Goal: Transaction & Acquisition: Purchase product/service

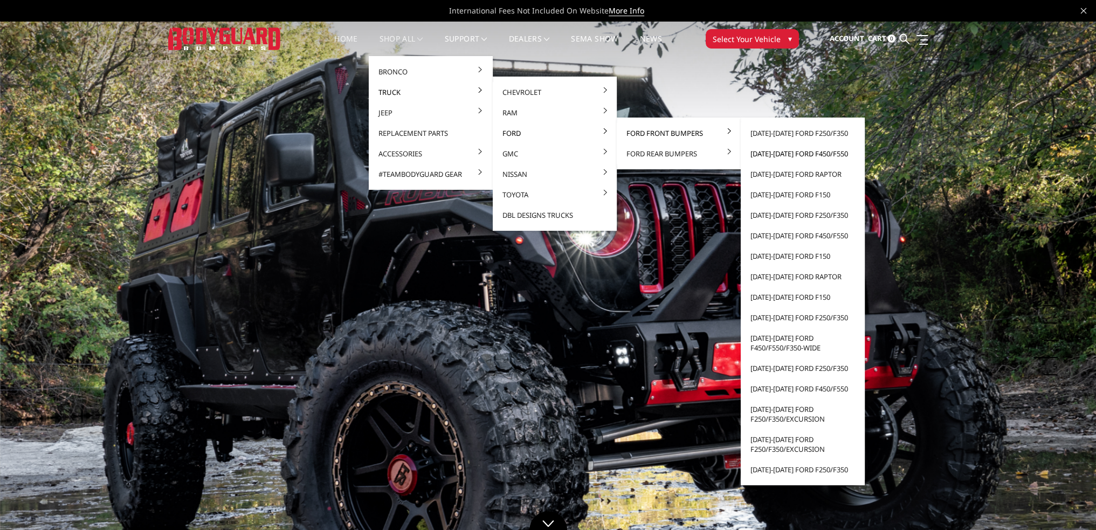
click at [813, 154] on link "[DATE]-[DATE] Ford F450/F550" at bounding box center [802, 153] width 115 height 20
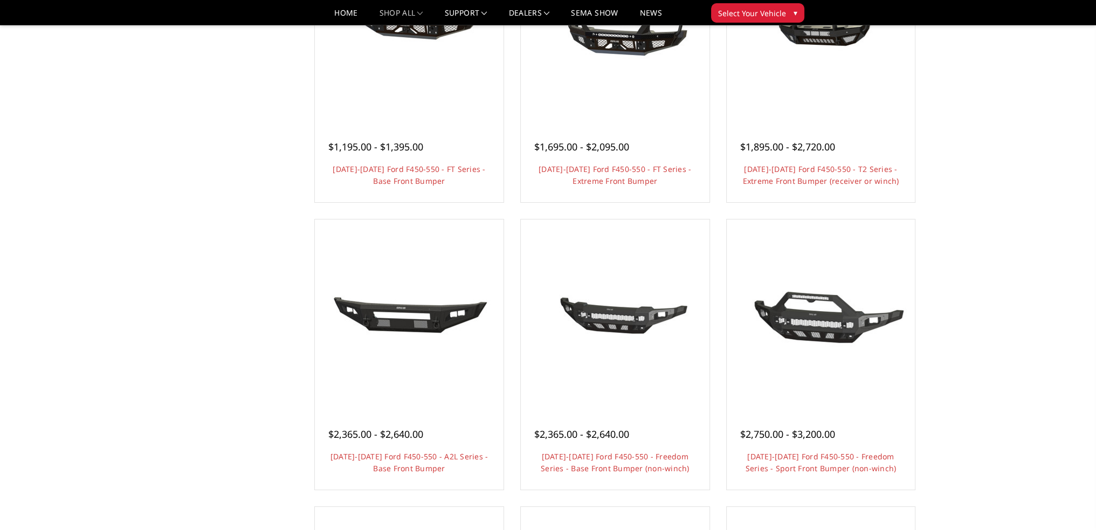
scroll to position [270, 0]
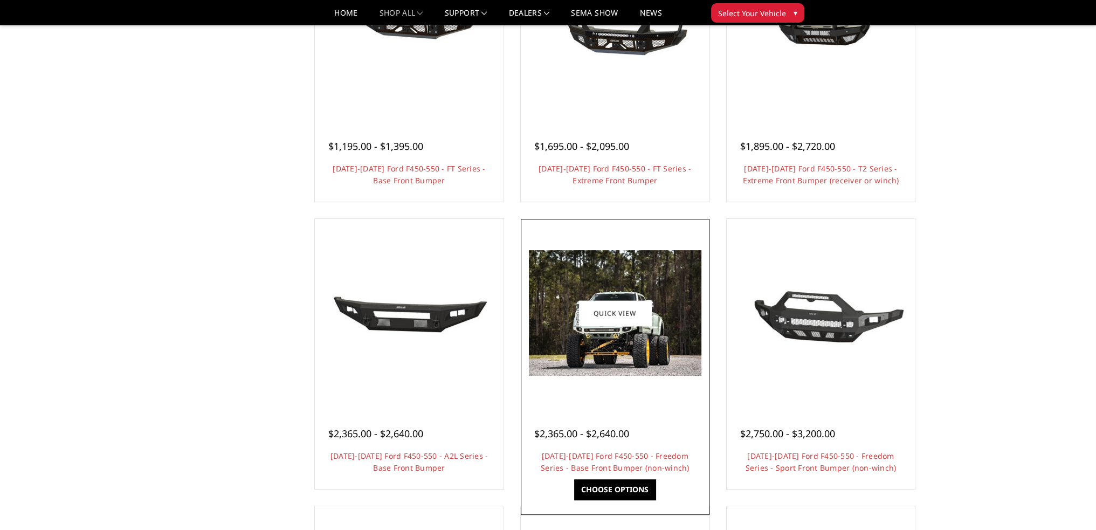
click at [644, 462] on h4 "2023-2025 Ford F450-550 - Freedom Series - Base Front Bumper (non-winch)" at bounding box center [615, 462] width 162 height 24
click at [601, 491] on link "Choose Options" at bounding box center [614, 489] width 81 height 20
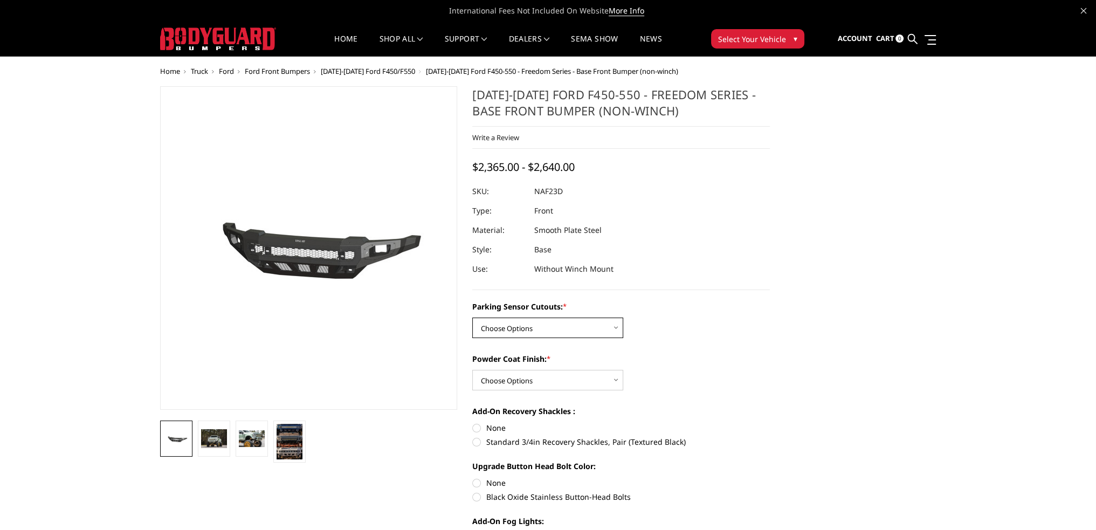
click at [566, 328] on select "Choose Options No - Without Parking Sensor Cutouts Yes - With Parking Sensor Cu…" at bounding box center [547, 328] width 151 height 20
select select "2566"
click at [472, 318] on select "Choose Options No - Without Parking Sensor Cutouts Yes - With Parking Sensor Cu…" at bounding box center [547, 328] width 151 height 20
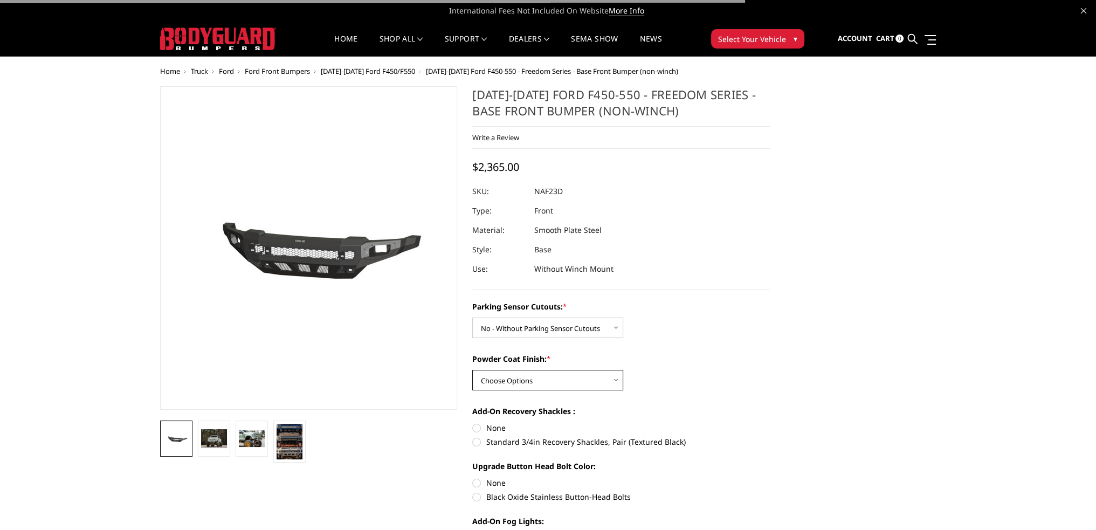
click at [533, 379] on select "Choose Options Bare Metal Textured Black Powder Coat" at bounding box center [547, 380] width 151 height 20
select select "2569"
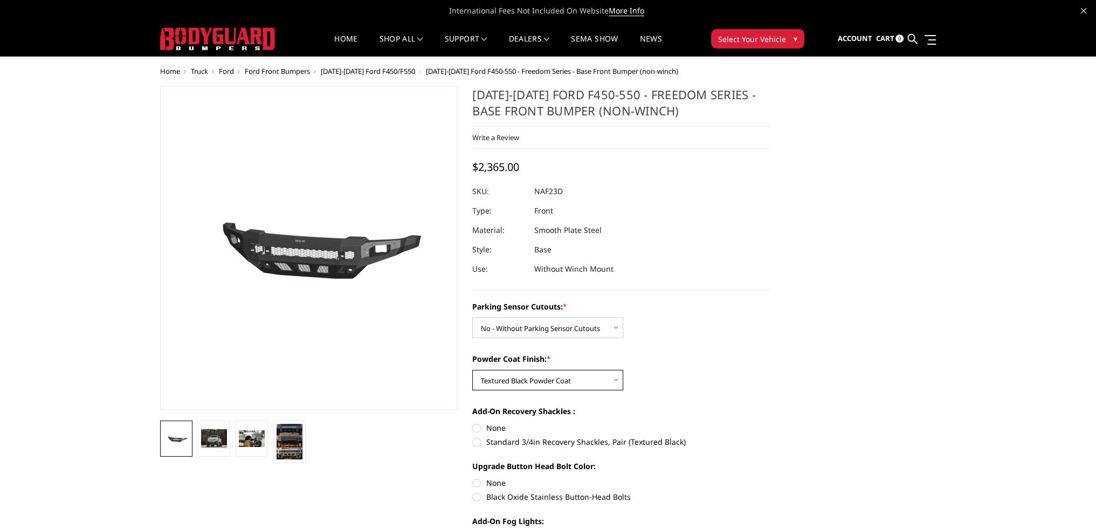
click at [472, 370] on select "Choose Options Bare Metal Textured Black Powder Coat" at bounding box center [547, 380] width 151 height 20
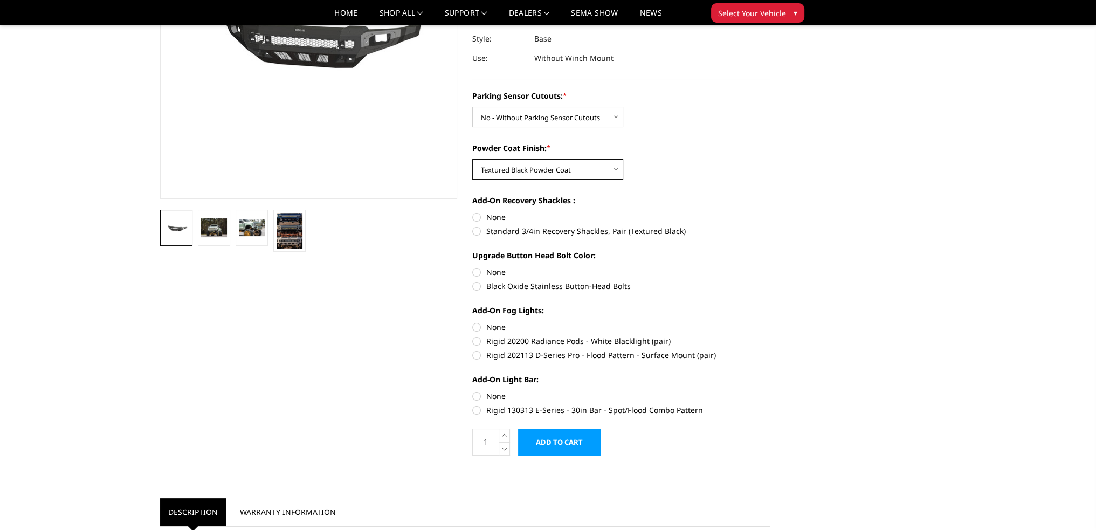
scroll to position [179, 0]
click at [477, 216] on label "None" at bounding box center [621, 216] width 298 height 11
click at [473, 212] on input "None" at bounding box center [472, 211] width 1 height 1
radio input "true"
click at [476, 271] on label "None" at bounding box center [621, 271] width 298 height 11
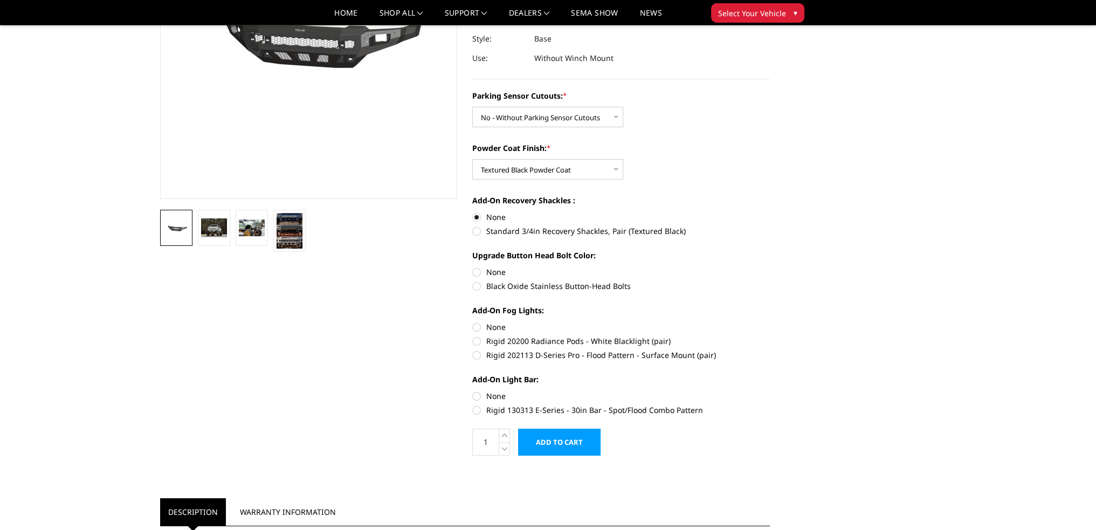
click at [473, 267] on input "None" at bounding box center [472, 266] width 1 height 1
radio input "true"
click at [477, 328] on label "None" at bounding box center [621, 326] width 298 height 11
click at [473, 322] on input "None" at bounding box center [472, 321] width 1 height 1
radio input "true"
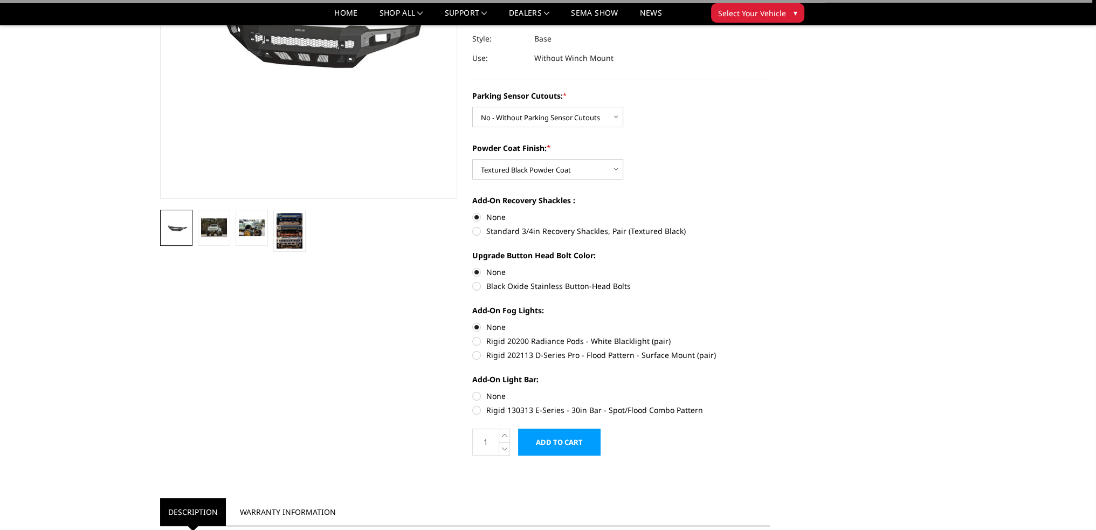
click at [477, 396] on label "None" at bounding box center [621, 395] width 298 height 11
click at [473, 391] on input "None" at bounding box center [472, 390] width 1 height 1
radio input "true"
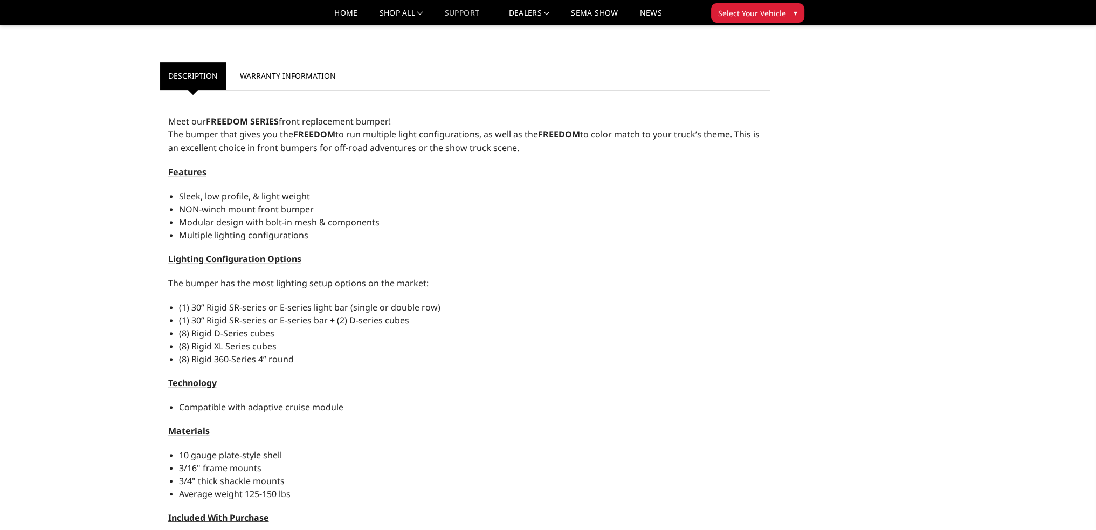
scroll to position [615, 0]
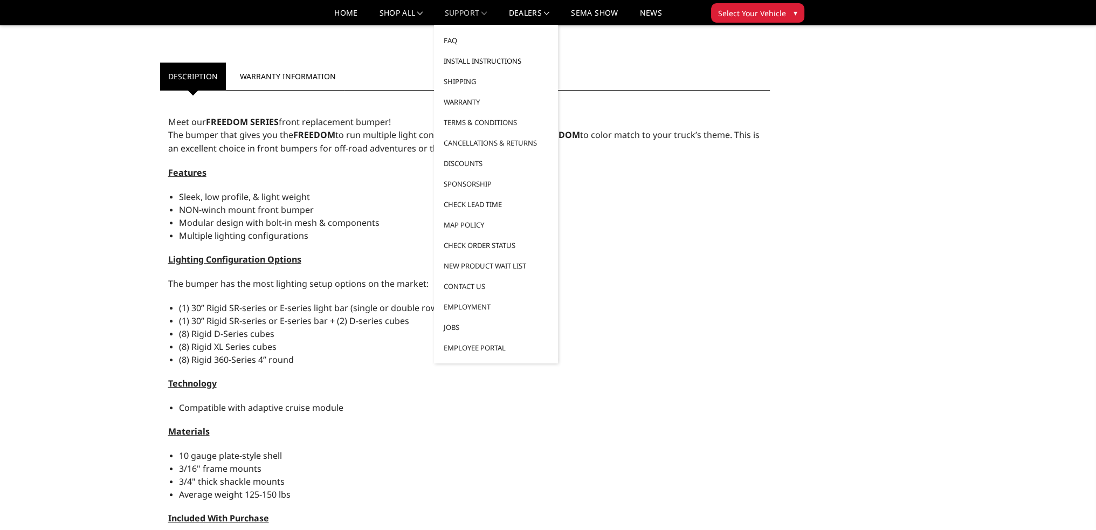
click at [478, 59] on link "Install Instructions" at bounding box center [495, 61] width 115 height 20
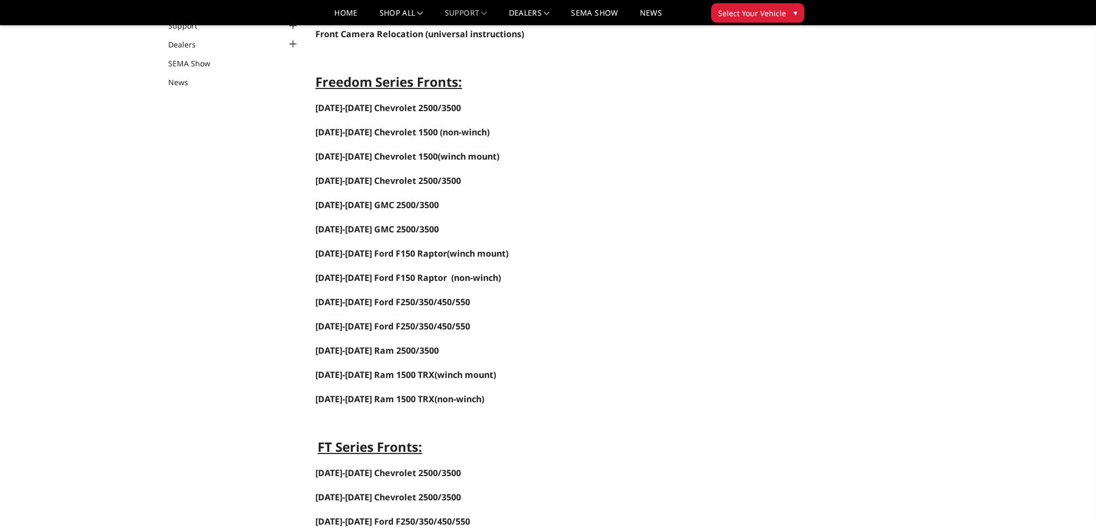
scroll to position [107, 0]
click at [440, 297] on span "2023-2025 Ford F250/350/450/550" at bounding box center [392, 301] width 155 height 12
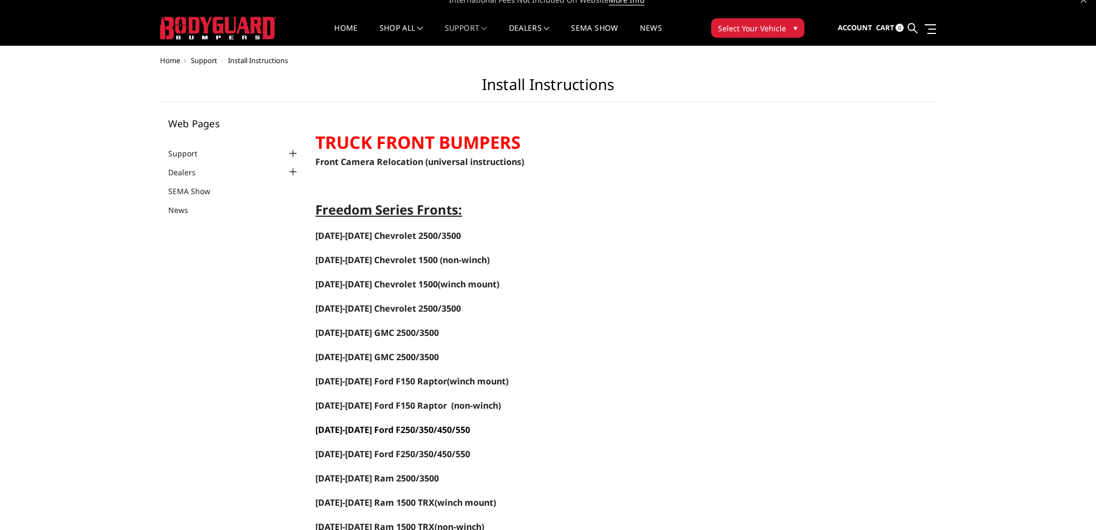
scroll to position [0, 0]
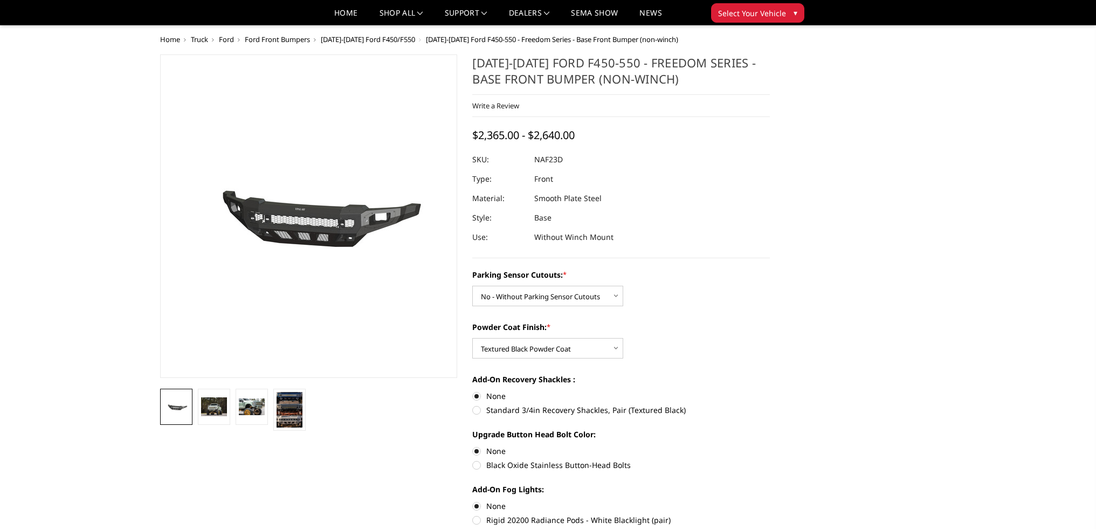
select select "2566"
select select "2569"
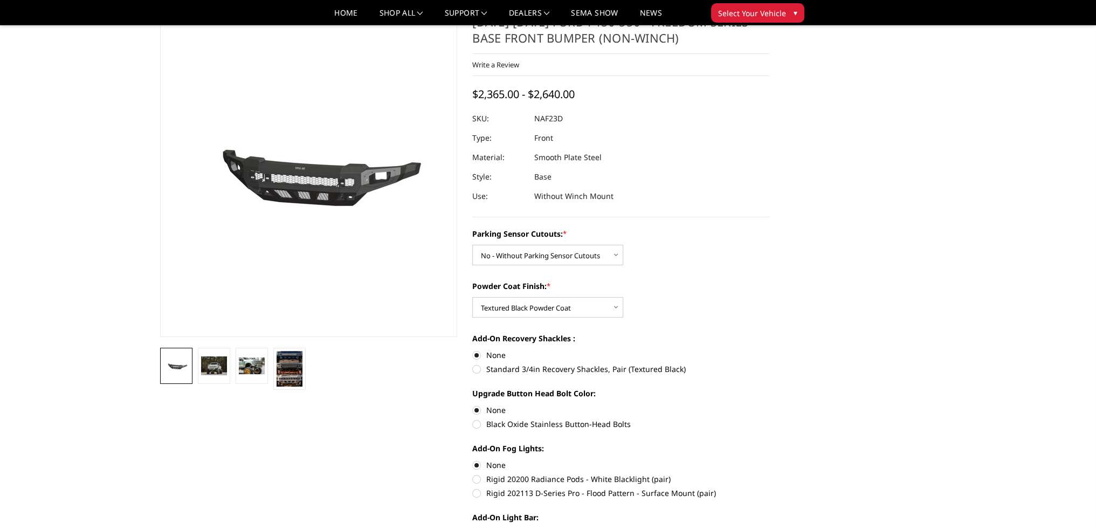
scroll to position [40, 0]
click at [219, 381] on link at bounding box center [214, 367] width 32 height 36
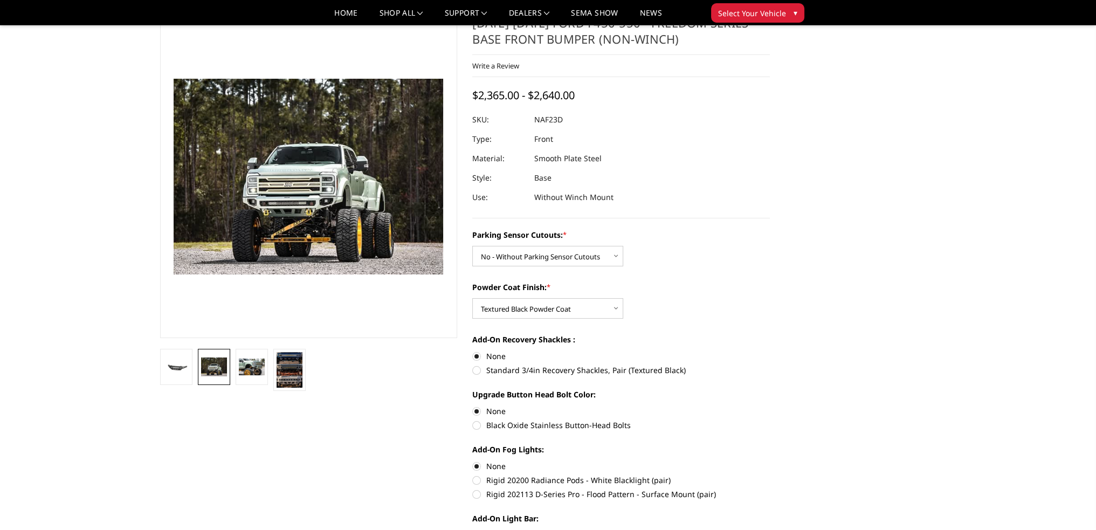
click at [214, 356] on link at bounding box center [214, 367] width 32 height 36
click at [287, 369] on img at bounding box center [290, 370] width 26 height 36
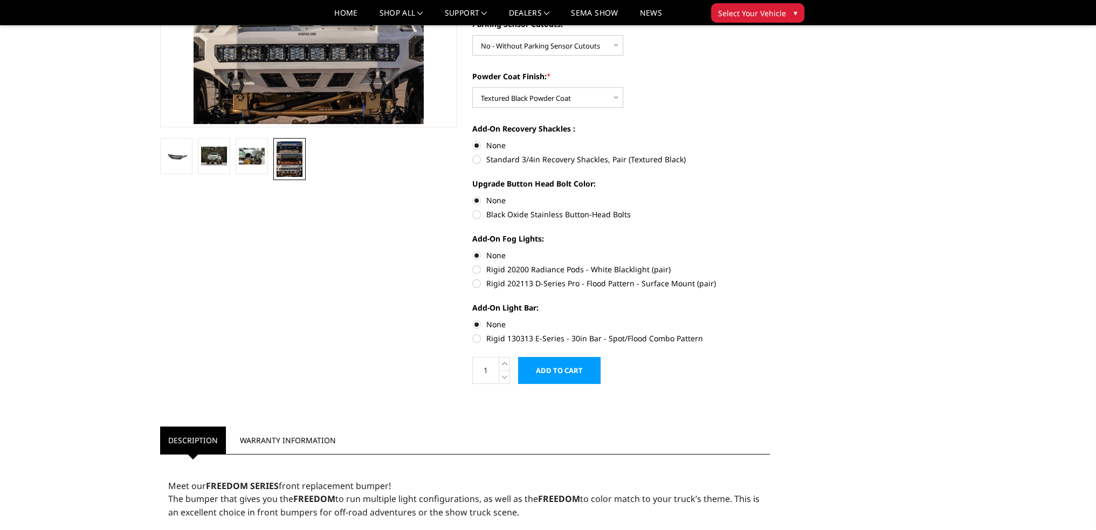
scroll to position [251, 0]
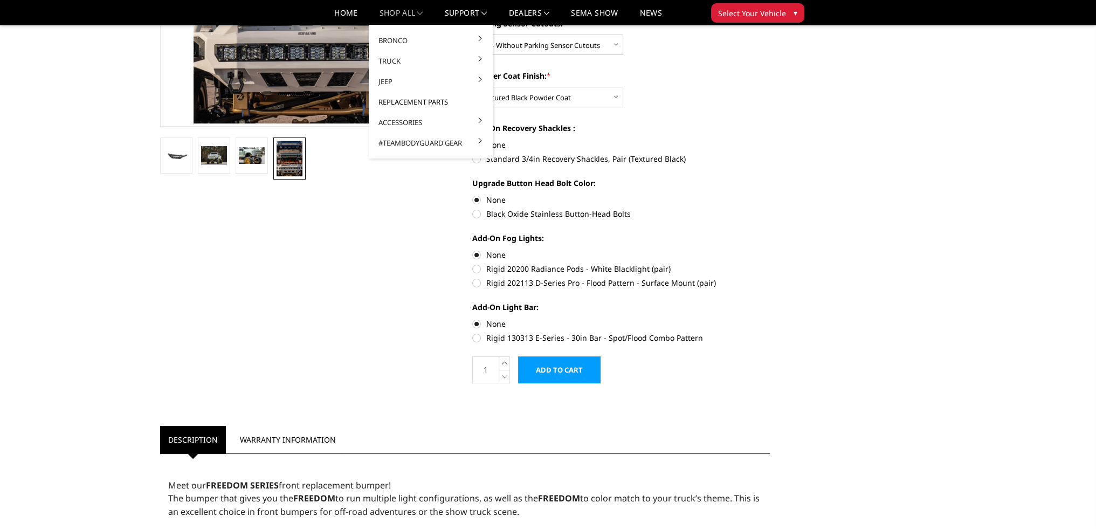
click at [421, 104] on link "Replacement Parts" at bounding box center [430, 102] width 115 height 20
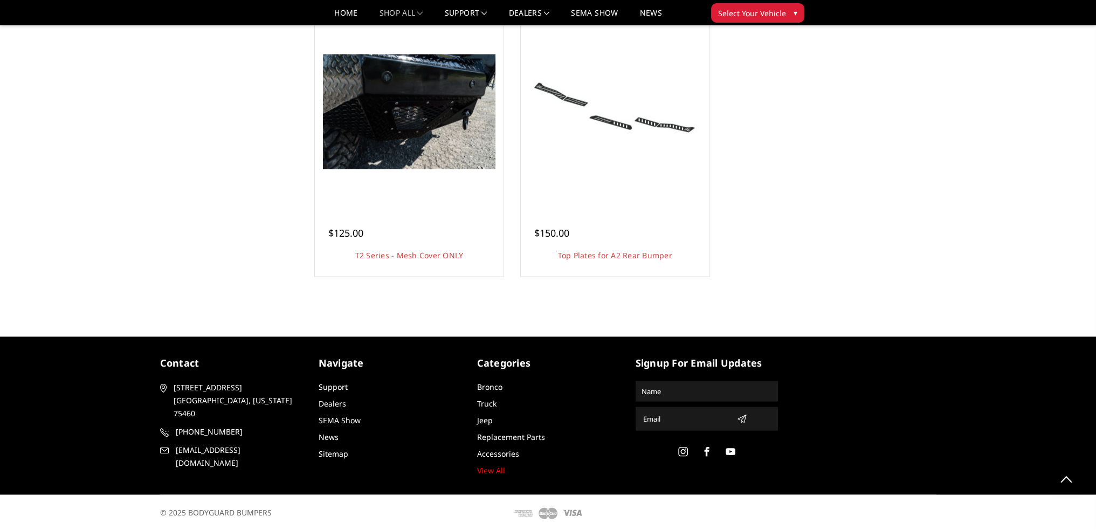
scroll to position [3211, 0]
